Goal: Task Accomplishment & Management: Use online tool/utility

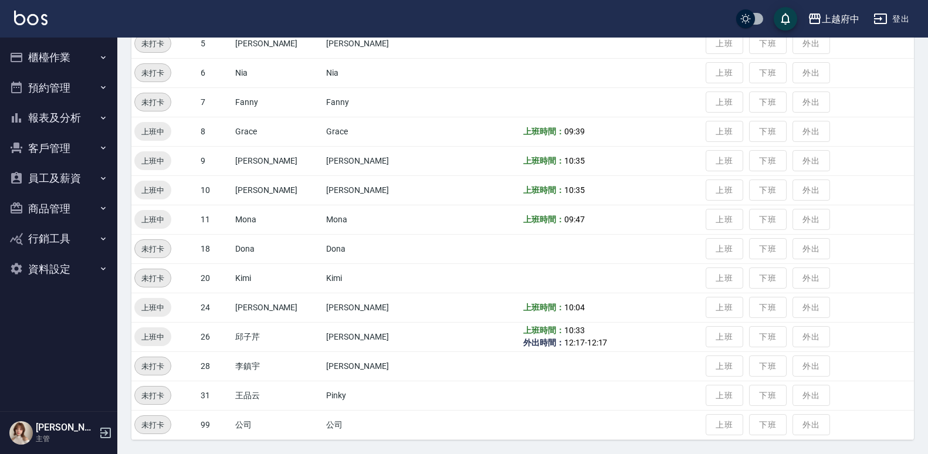
click at [220, 109] on td "7" at bounding box center [215, 101] width 35 height 29
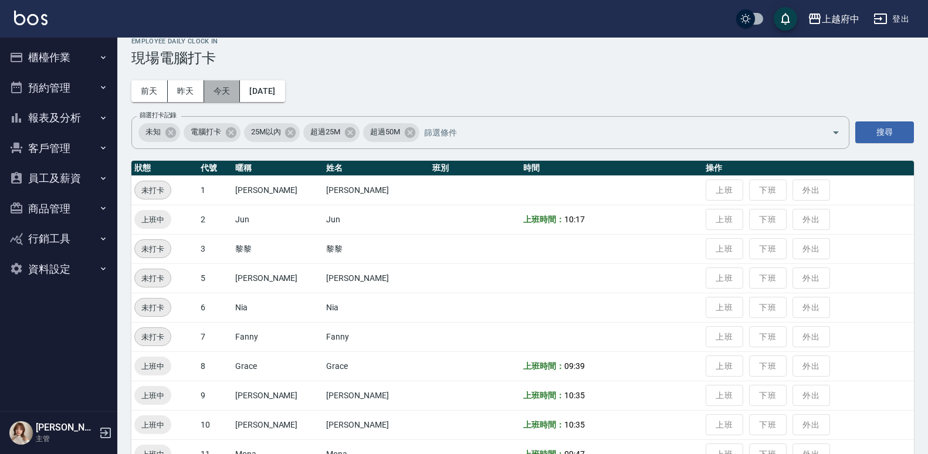
click at [219, 93] on button "今天" at bounding box center [222, 91] width 36 height 22
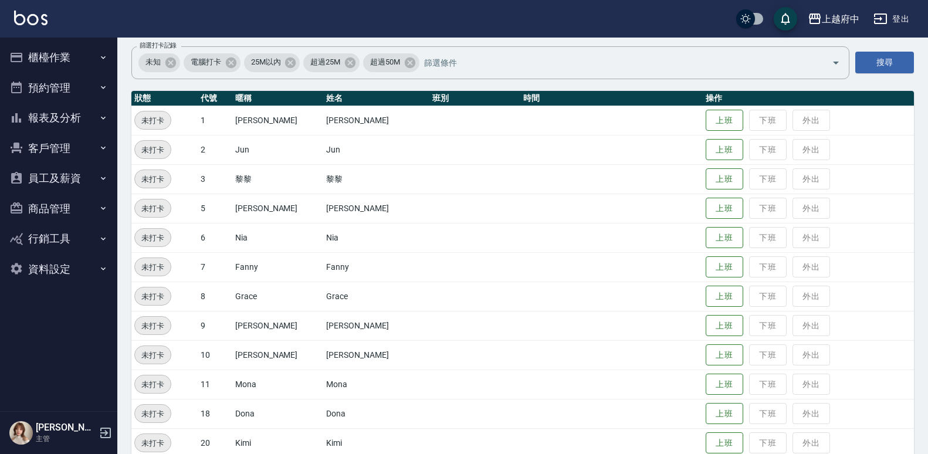
scroll to position [190, 0]
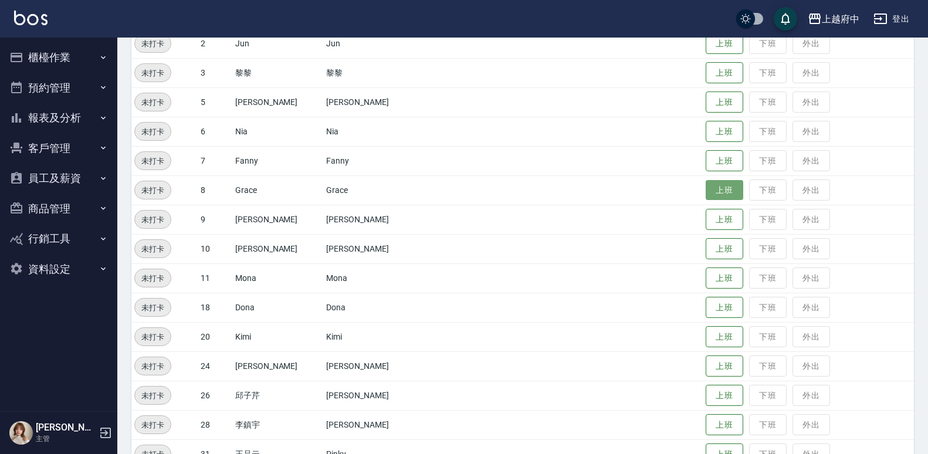
click at [706, 195] on button "上班" at bounding box center [725, 190] width 38 height 21
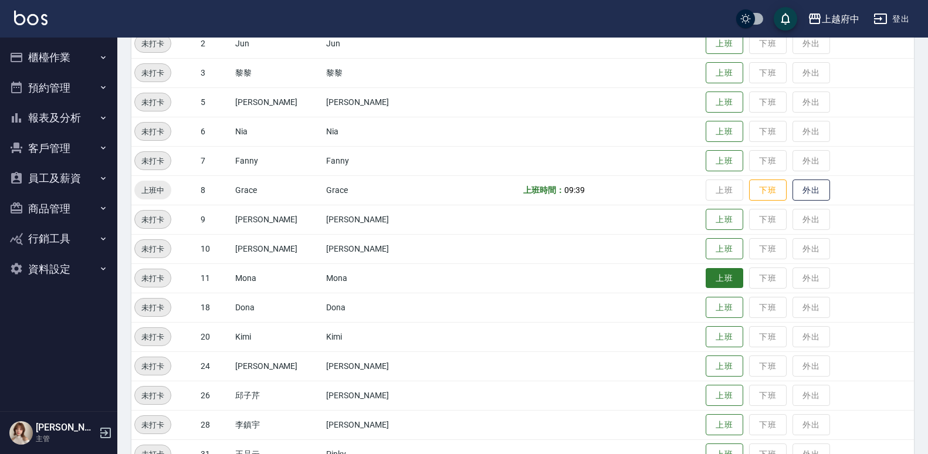
click at [706, 277] on button "上班" at bounding box center [725, 278] width 38 height 21
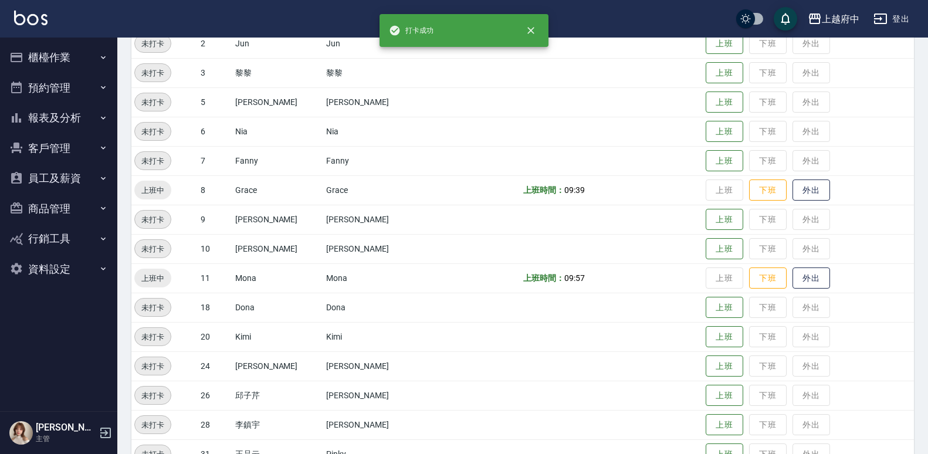
scroll to position [249, 0]
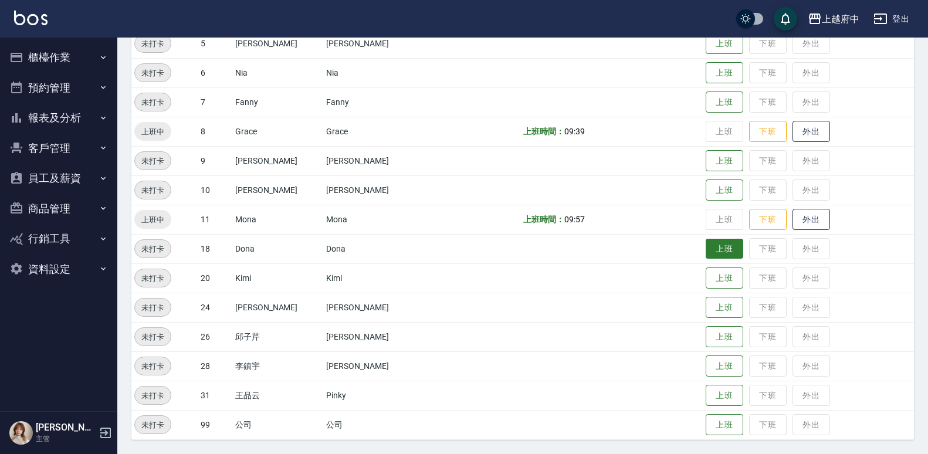
click at [710, 245] on button "上班" at bounding box center [725, 249] width 38 height 21
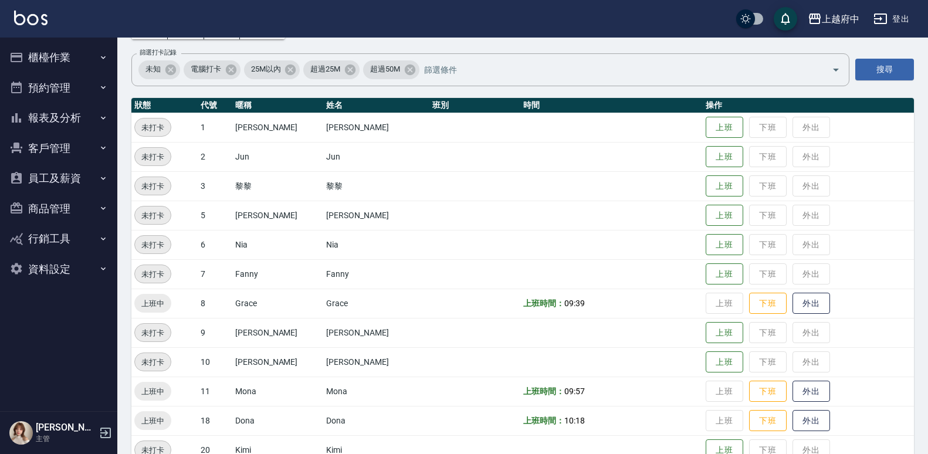
scroll to position [73, 0]
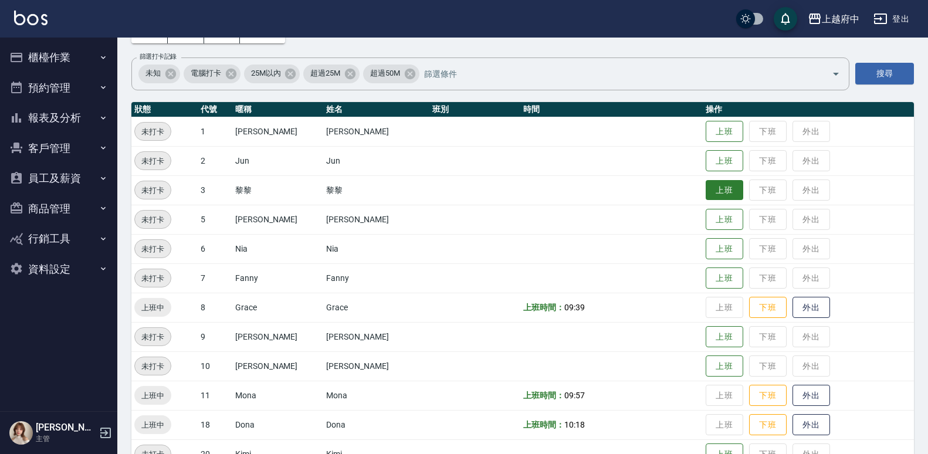
click at [706, 194] on button "上班" at bounding box center [725, 190] width 38 height 21
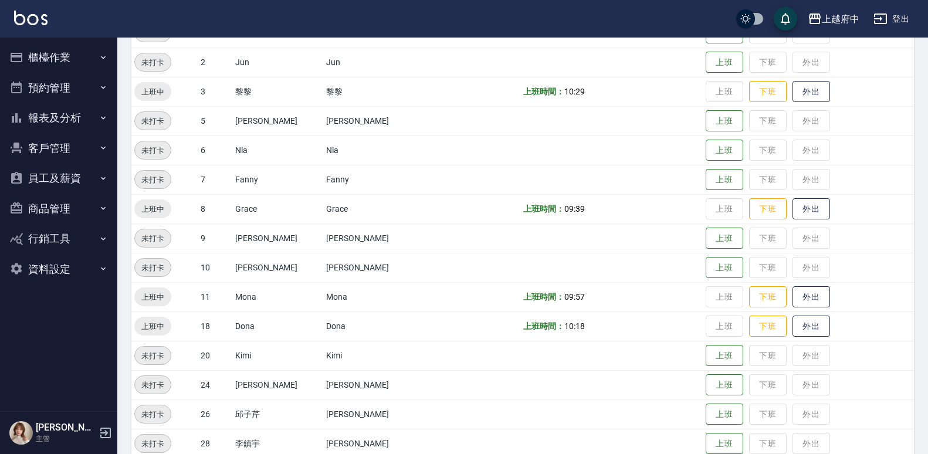
scroll to position [249, 0]
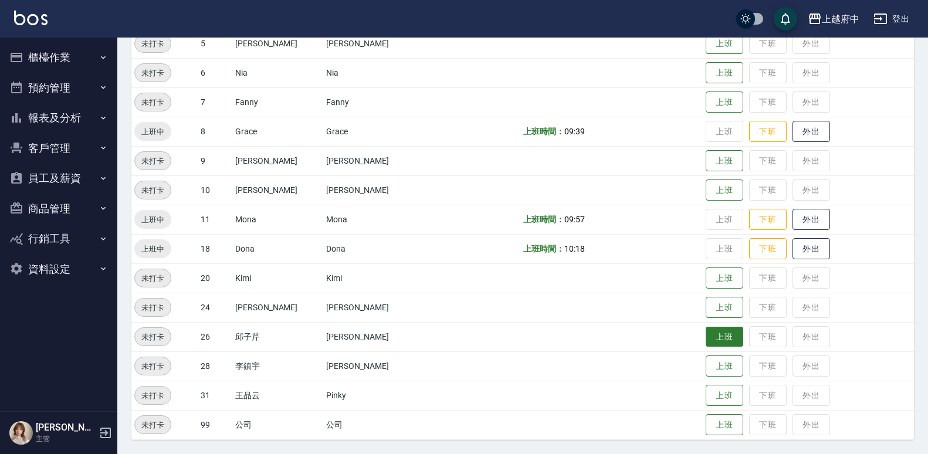
click at [706, 332] on button "上班" at bounding box center [725, 337] width 38 height 21
click at [715, 164] on button "上班" at bounding box center [725, 161] width 38 height 21
